Goal: Information Seeking & Learning: Learn about a topic

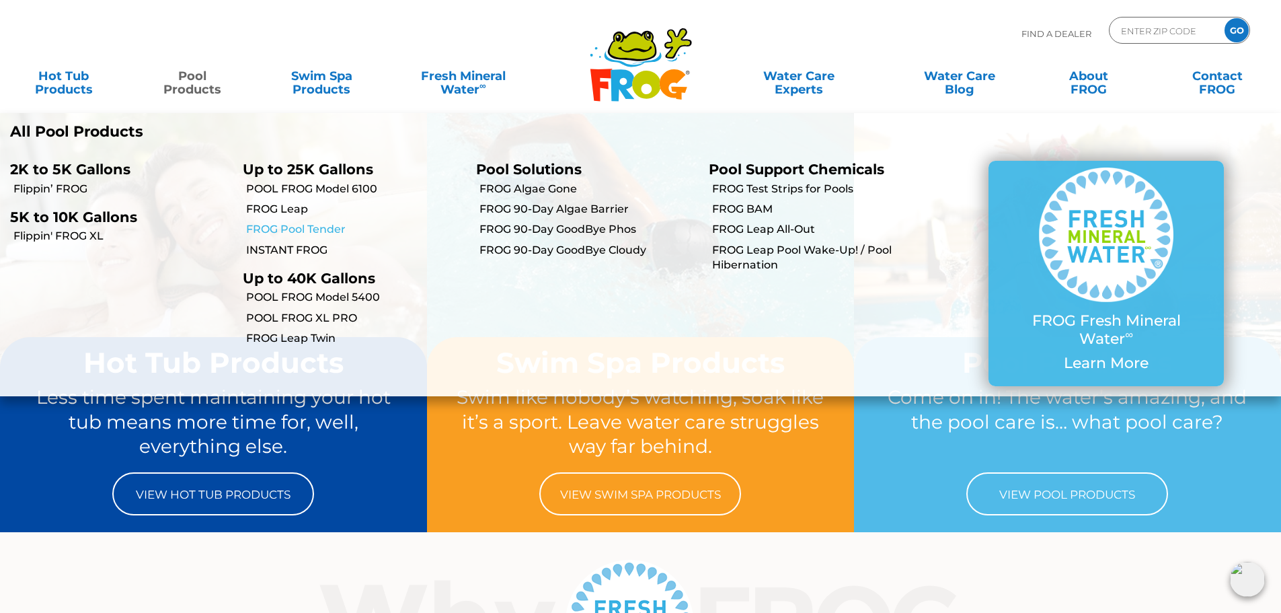
click at [302, 228] on link "FROG Pool Tender" at bounding box center [355, 229] width 219 height 15
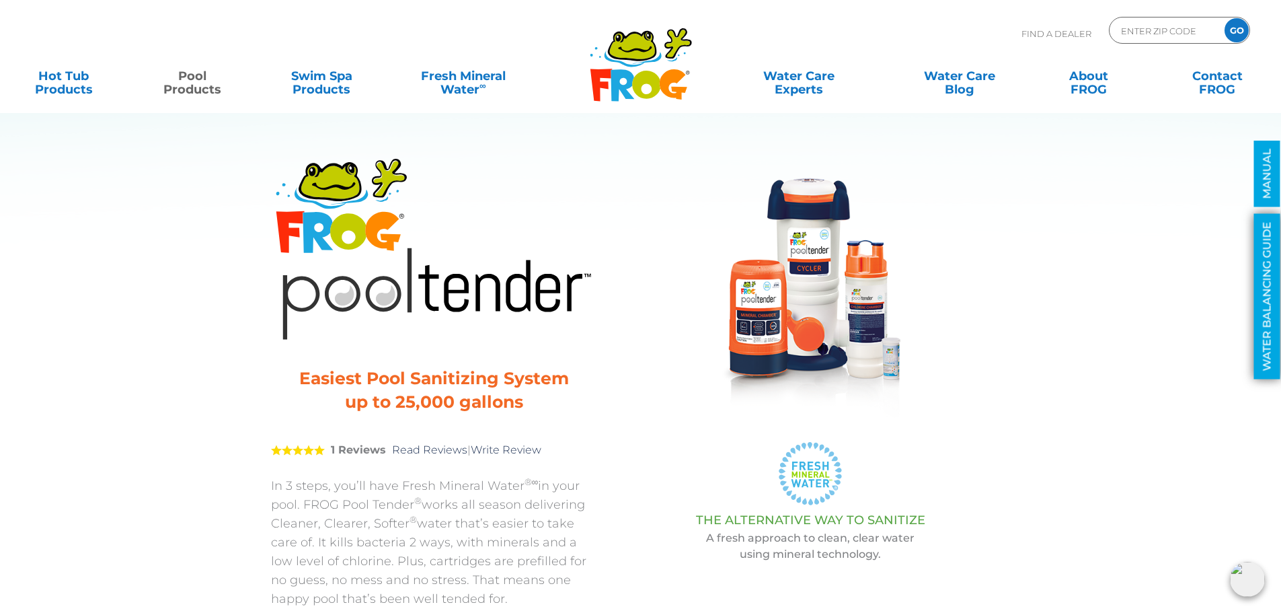
click at [1264, 240] on link "WATER BALANCING GUIDE" at bounding box center [1267, 296] width 26 height 165
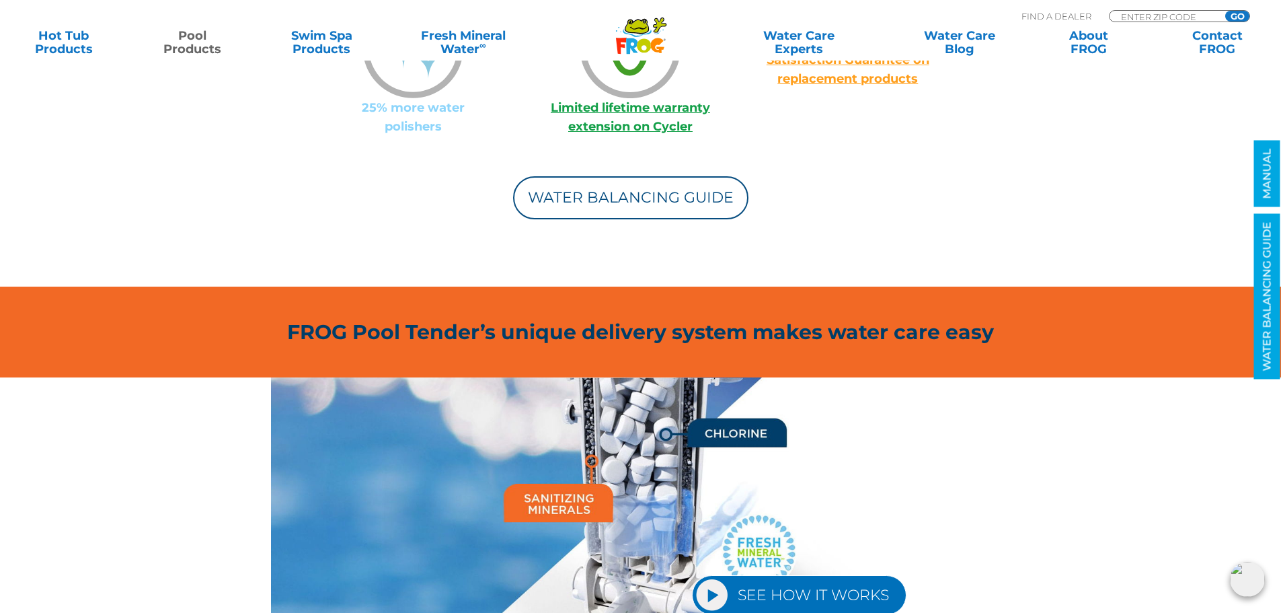
scroll to position [1499, 0]
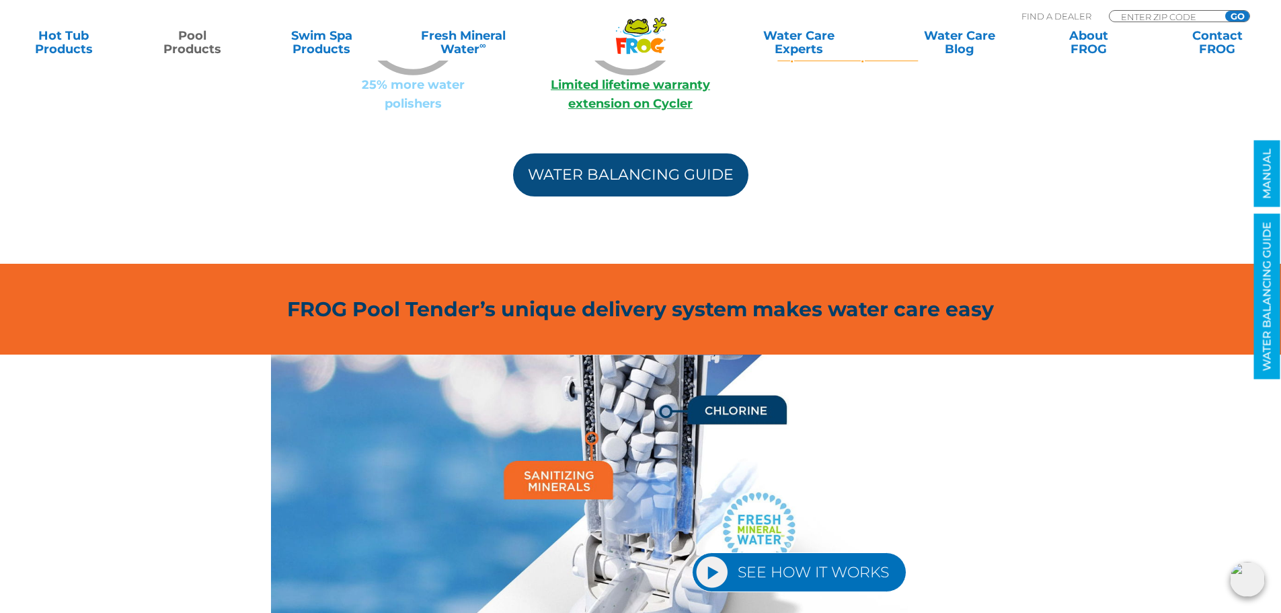
click at [606, 159] on link "Water Balancing Guide" at bounding box center [630, 174] width 235 height 43
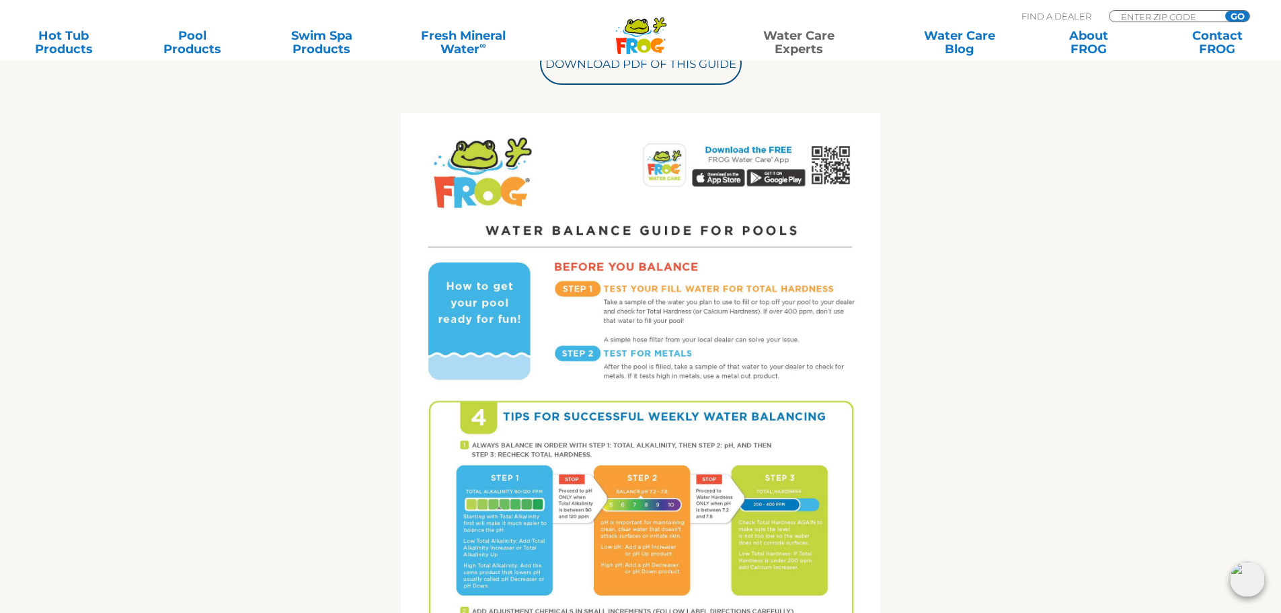
scroll to position [258, 0]
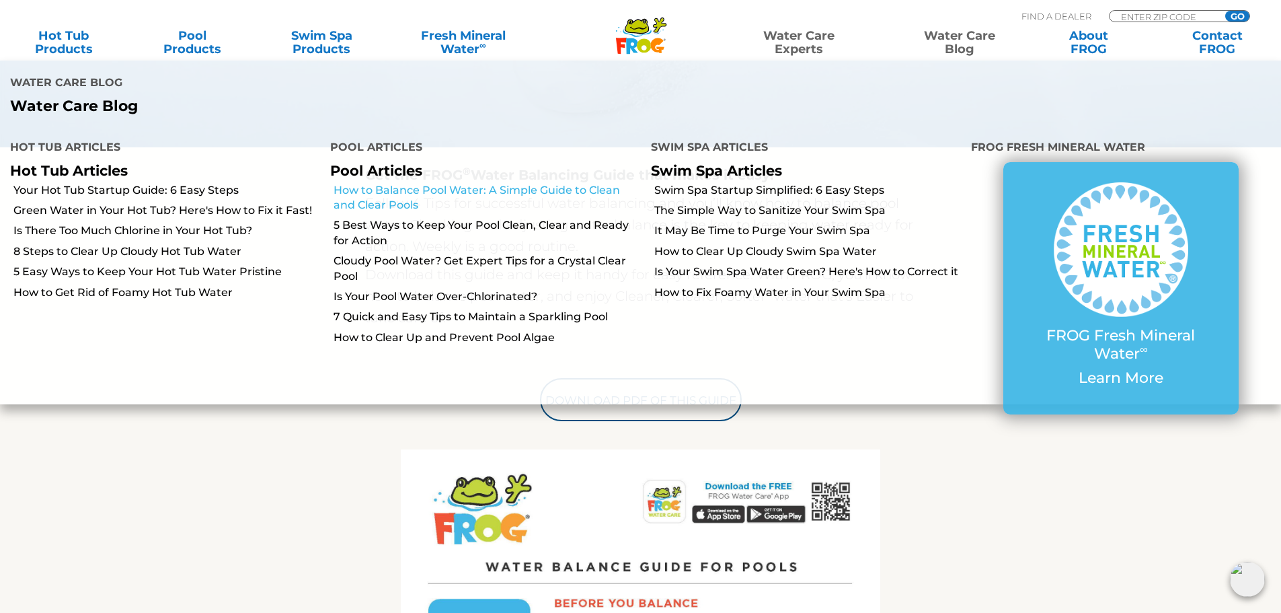
click at [481, 191] on link "How to Balance Pool Water: A Simple Guide to Clean and Clear Pools" at bounding box center [486, 198] width 307 height 30
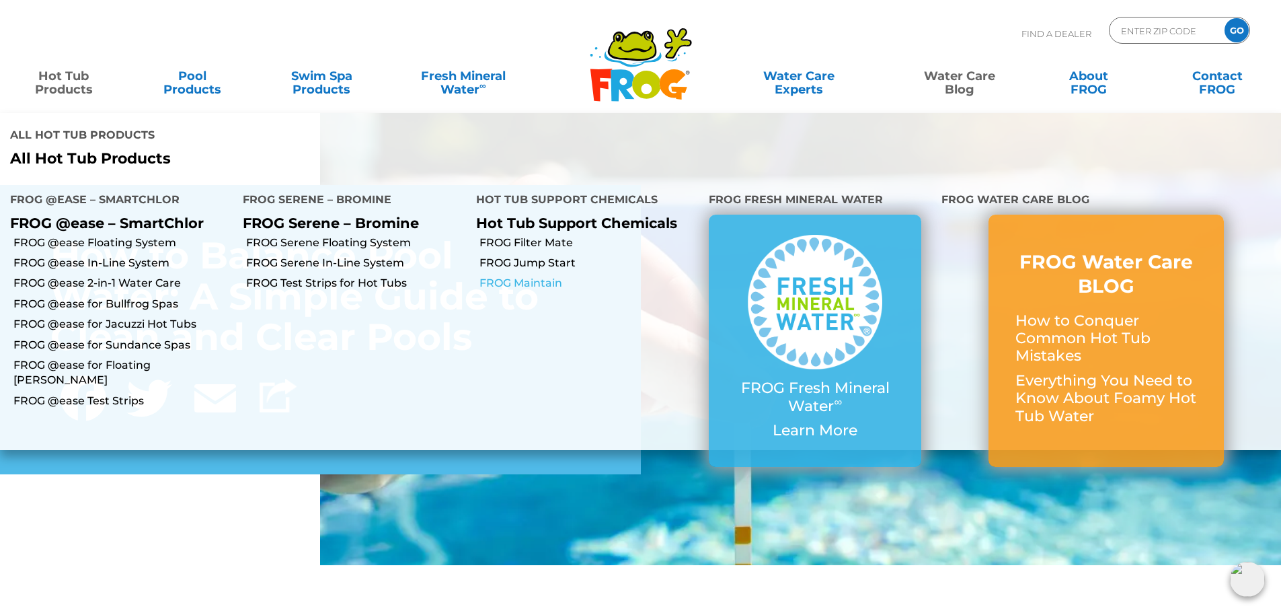
click at [518, 281] on link "FROG Maintain" at bounding box center [588, 283] width 219 height 15
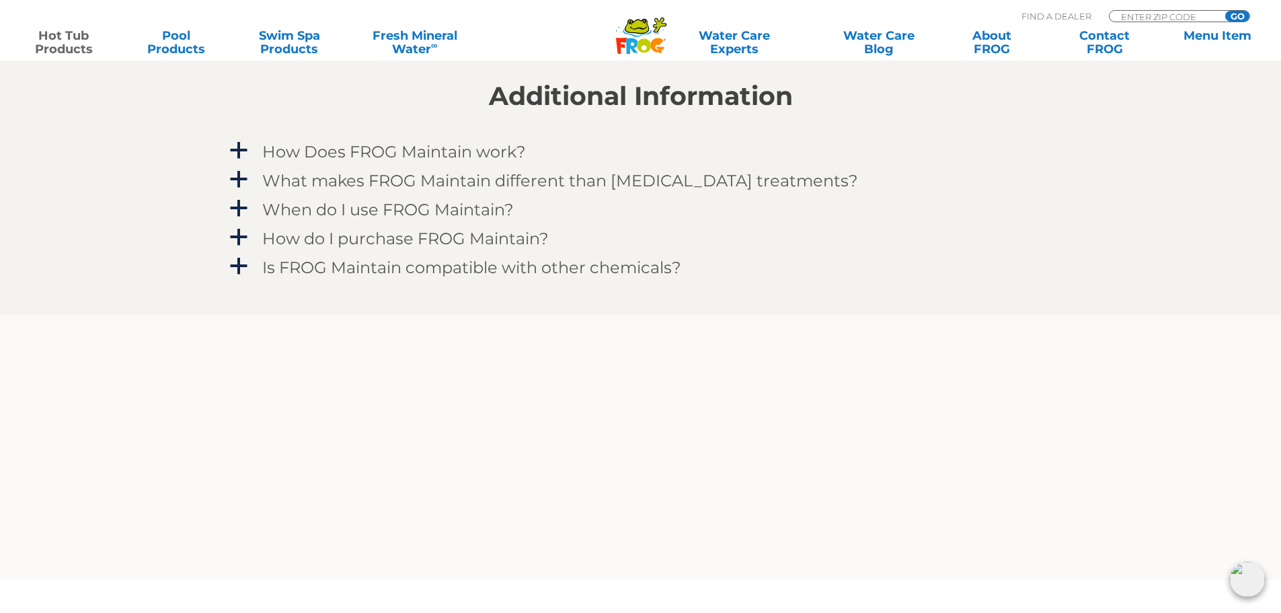
scroll to position [1210, 0]
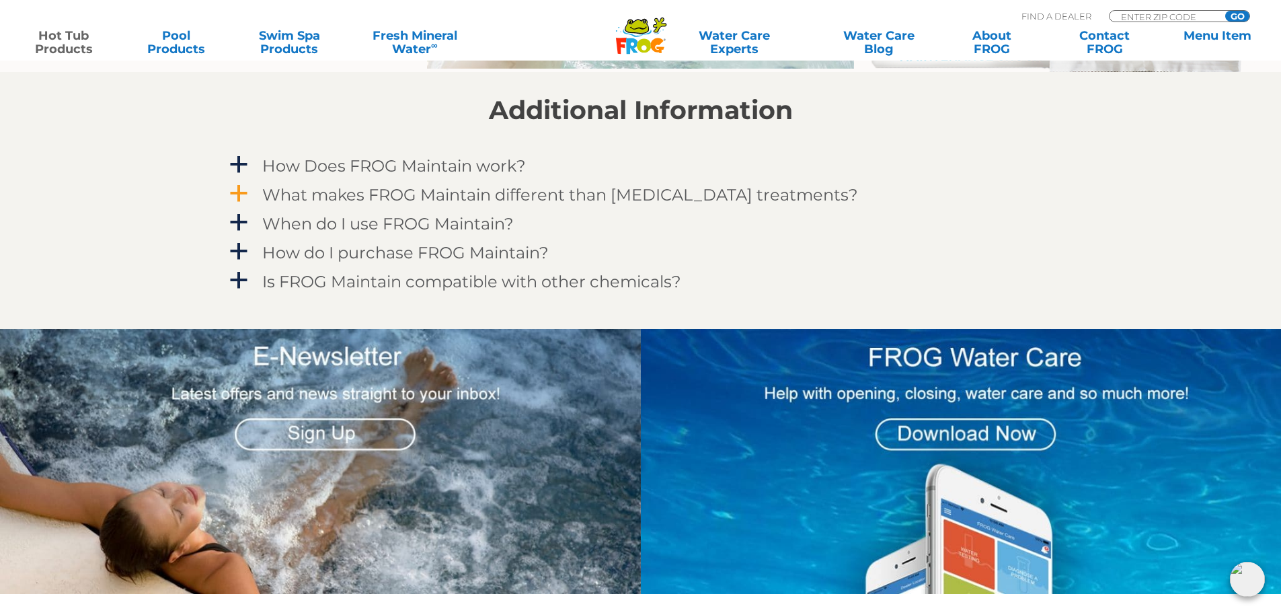
click at [241, 192] on span "a" at bounding box center [239, 194] width 20 height 20
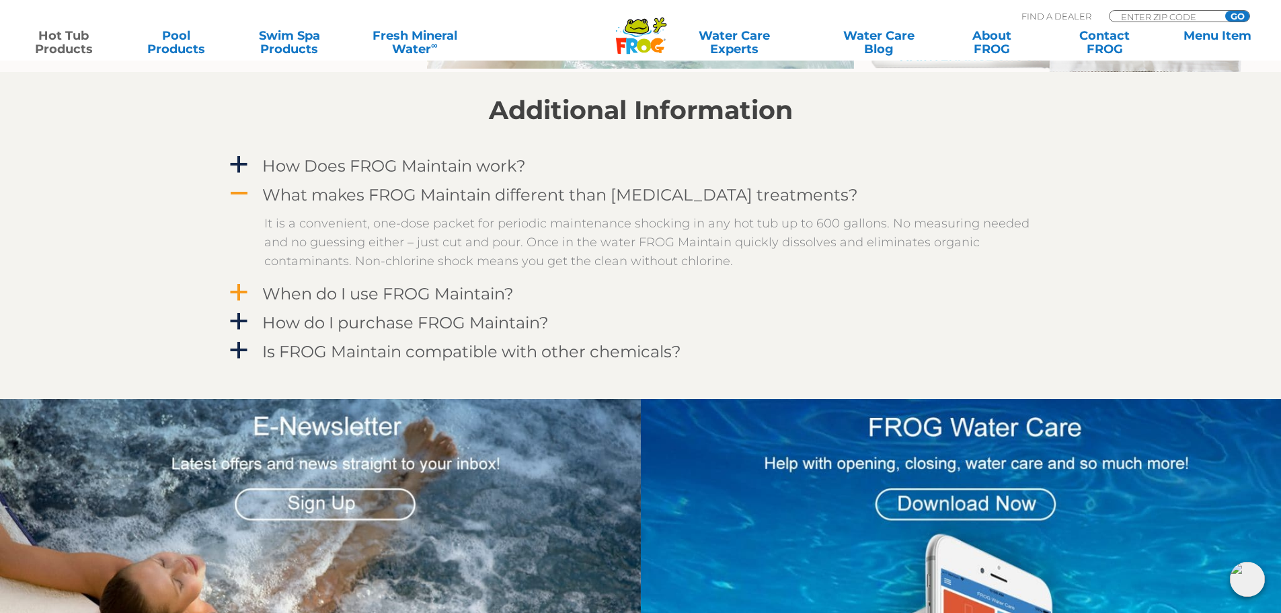
click at [253, 292] on link "a When do I use FROG Maintain?" at bounding box center [640, 293] width 827 height 25
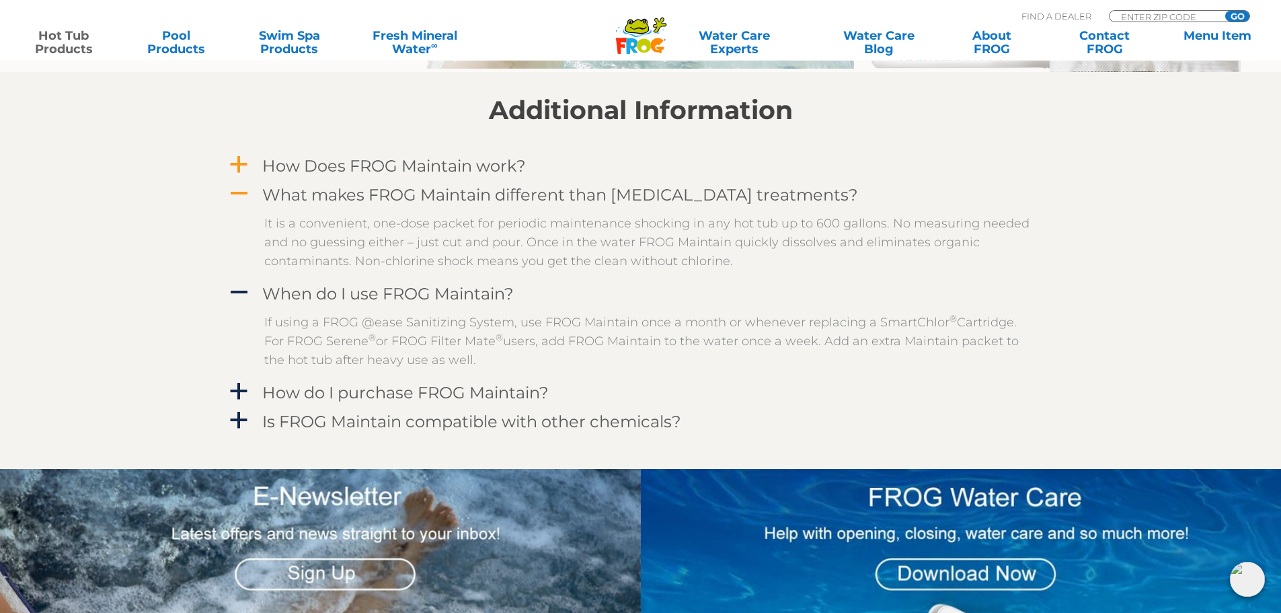
click at [242, 164] on span "a" at bounding box center [239, 165] width 20 height 20
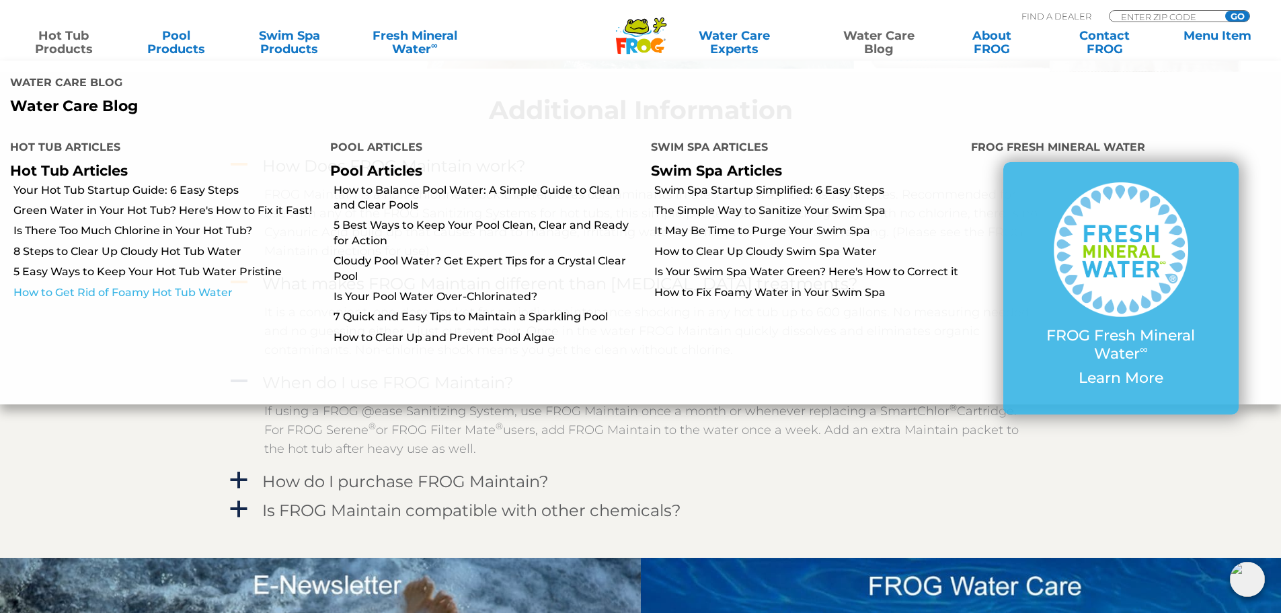
click at [126, 292] on link "How to Get Rid of Foamy Hot Tub Water" at bounding box center [166, 292] width 307 height 15
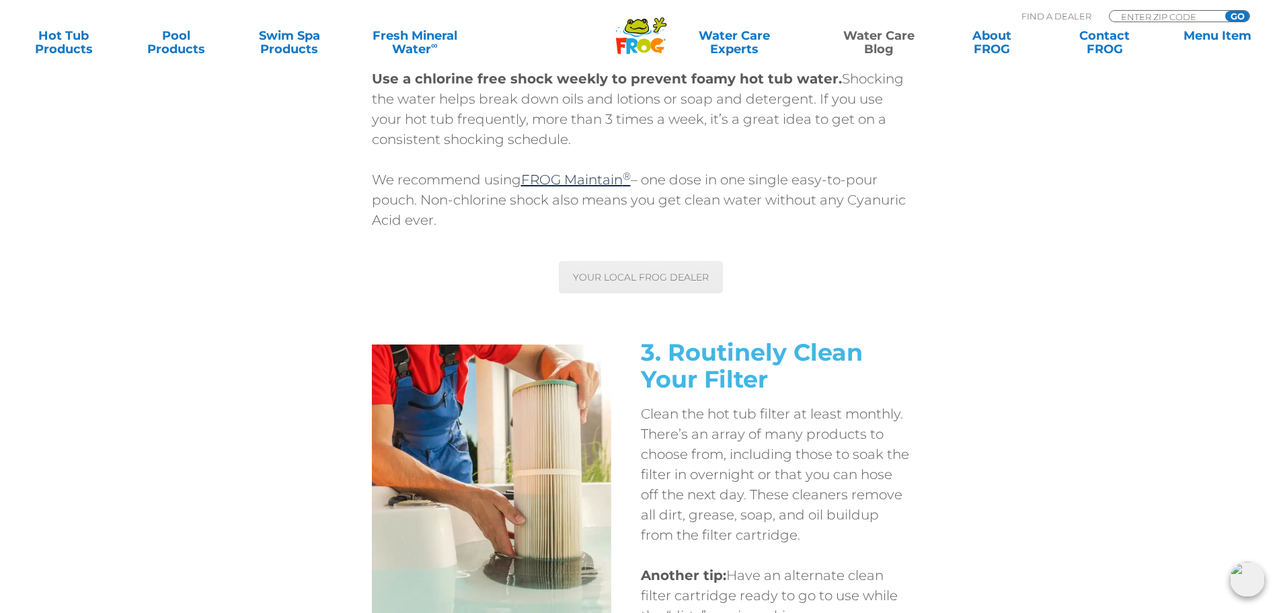
scroll to position [5984, 0]
